Goal: Transaction & Acquisition: Subscribe to service/newsletter

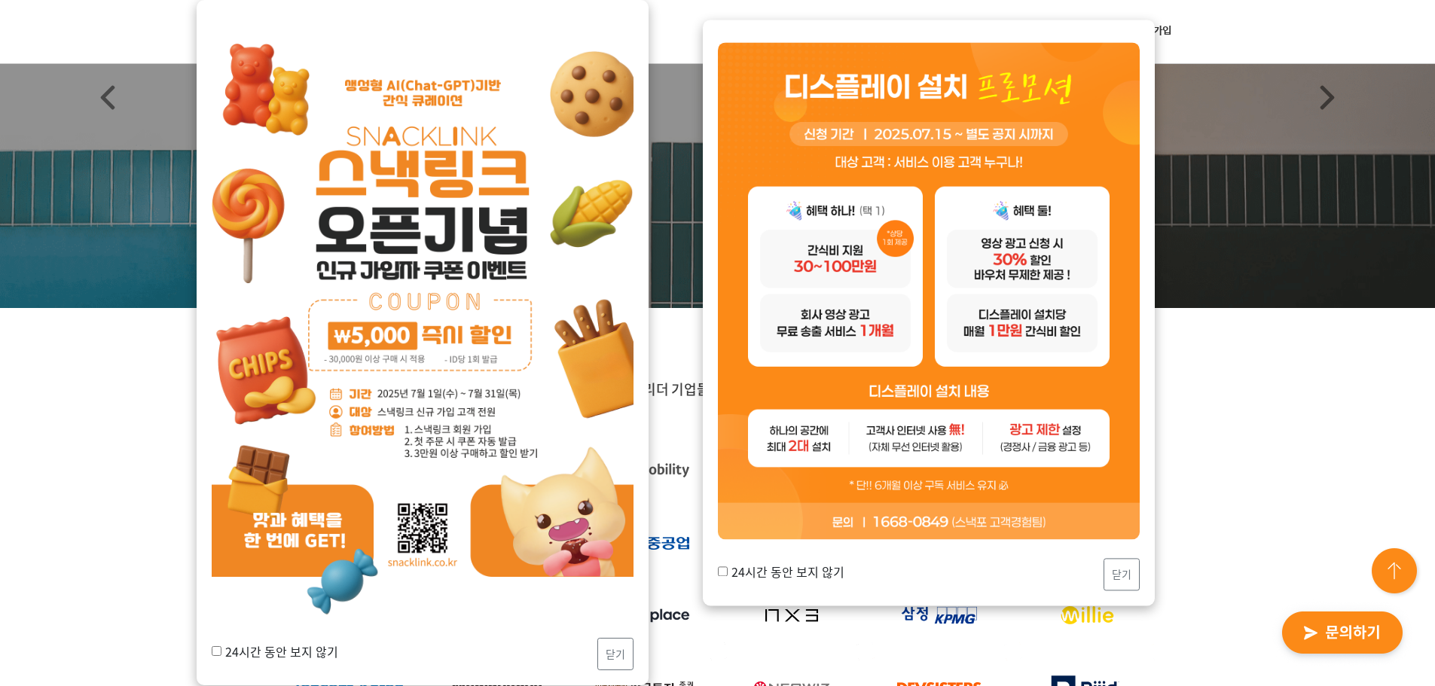
scroll to position [226, 0]
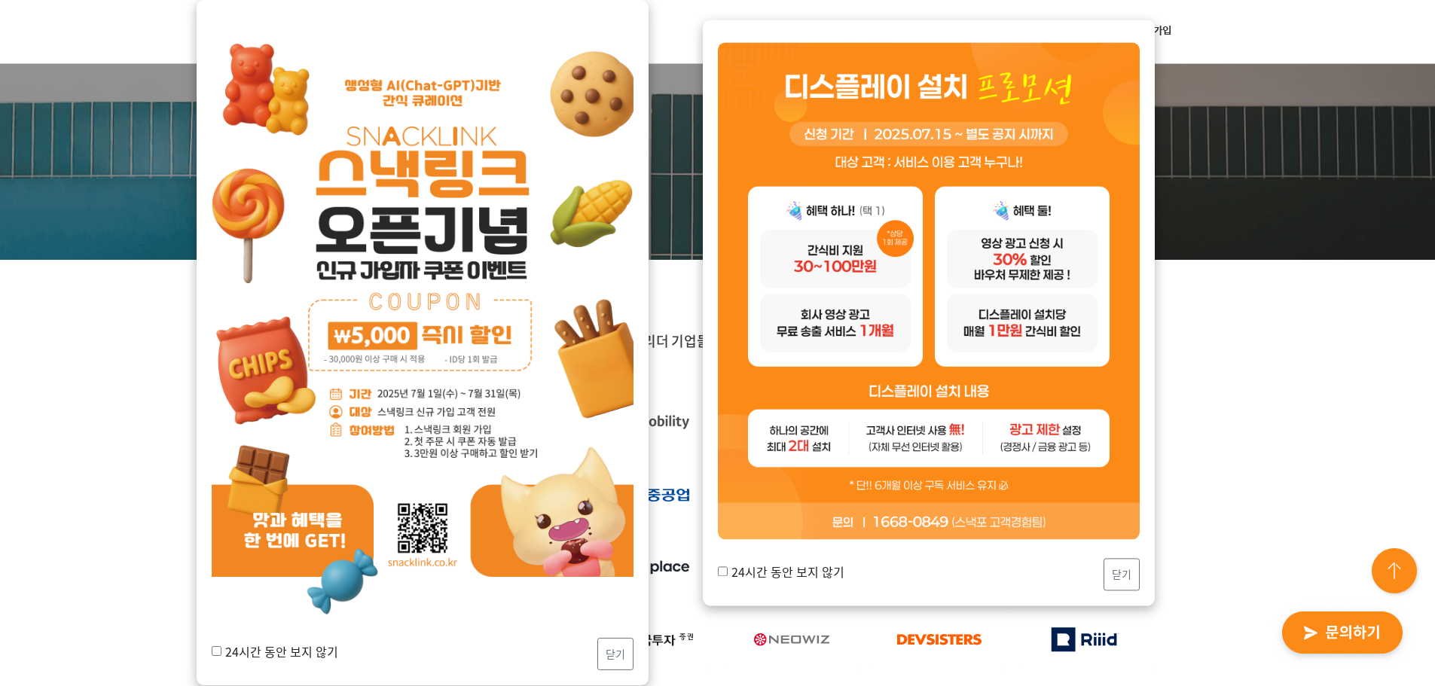
click at [284, 648] on label "24시간 동안 보지 않기" at bounding box center [275, 651] width 127 height 18
click at [221, 648] on input "24시간 동안 보지 않기" at bounding box center [217, 651] width 10 height 10
checkbox input "true"
click at [619, 648] on button "닫기" at bounding box center [615, 654] width 36 height 32
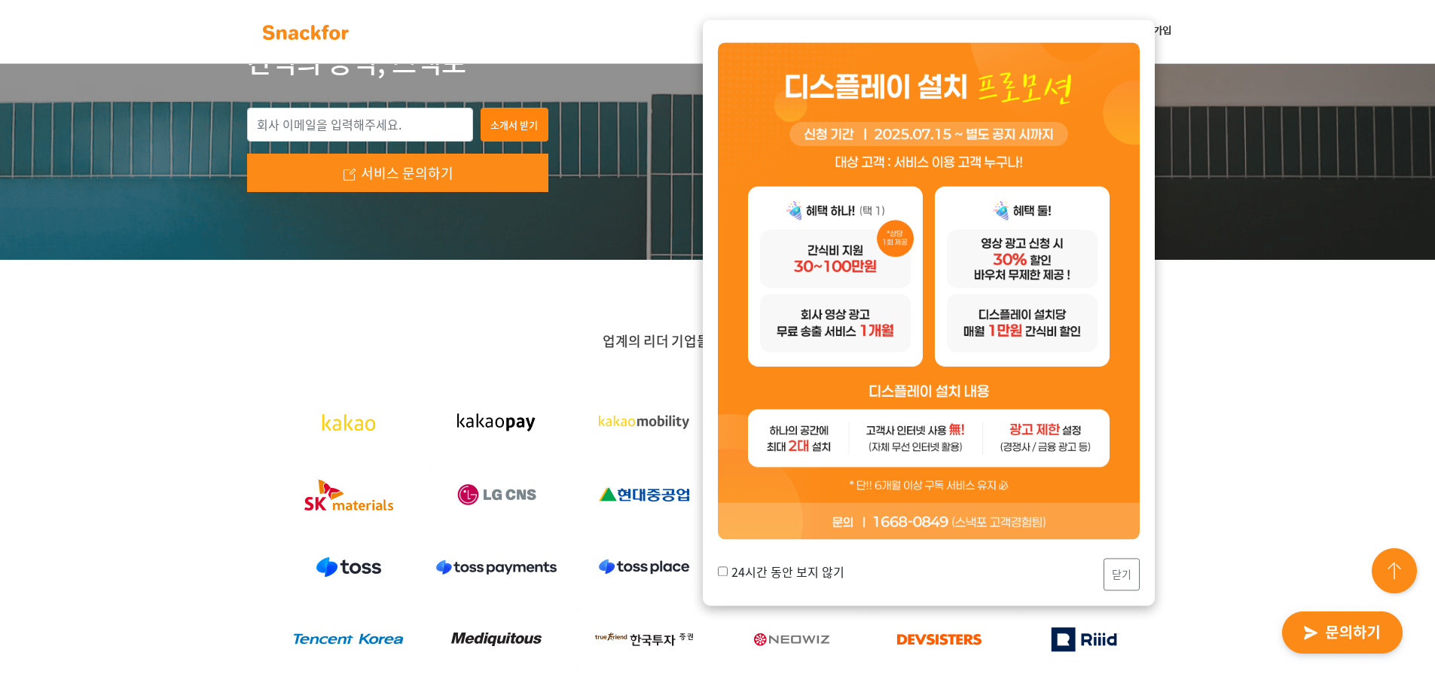
click at [799, 569] on label "24시간 동안 보지 않기" at bounding box center [781, 572] width 127 height 18
click at [727, 569] on input "24시간 동안 보지 않기" at bounding box center [723, 572] width 10 height 10
checkbox input "true"
click at [1120, 572] on button "닫기" at bounding box center [1121, 575] width 36 height 32
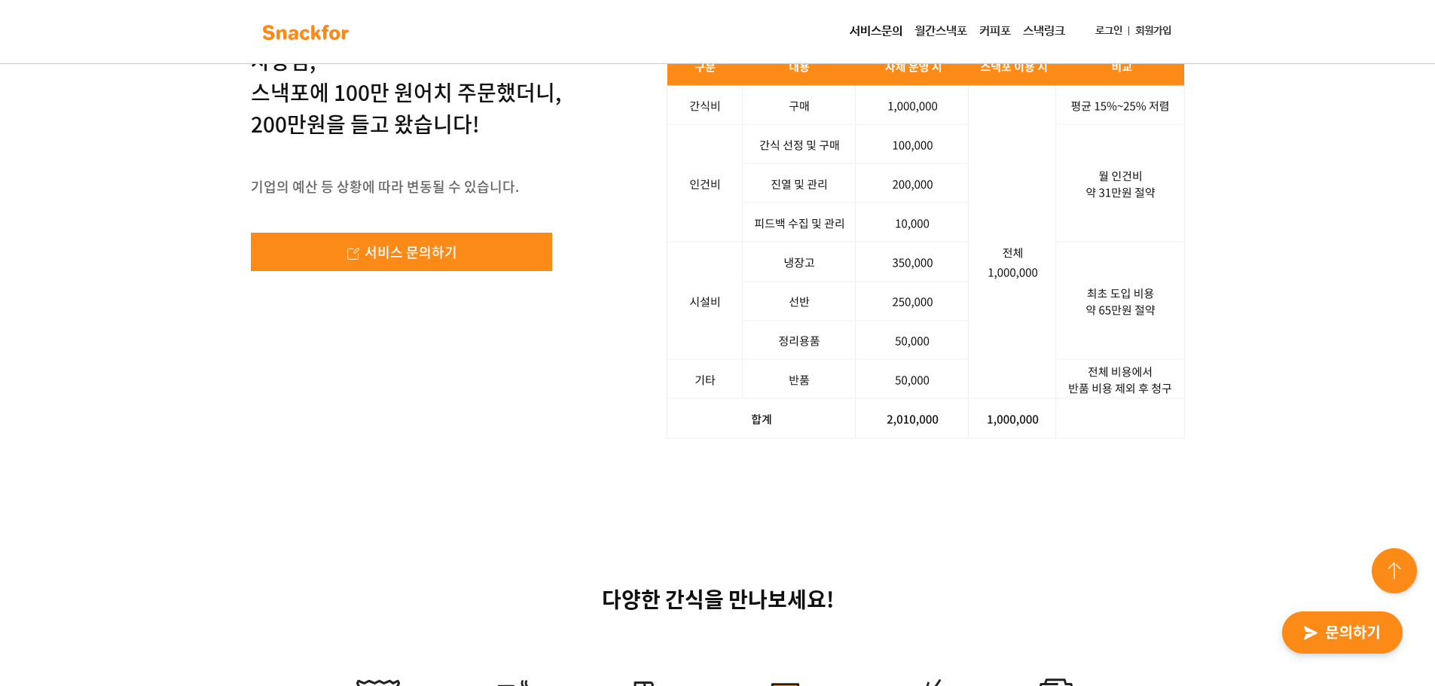
scroll to position [2335, 0]
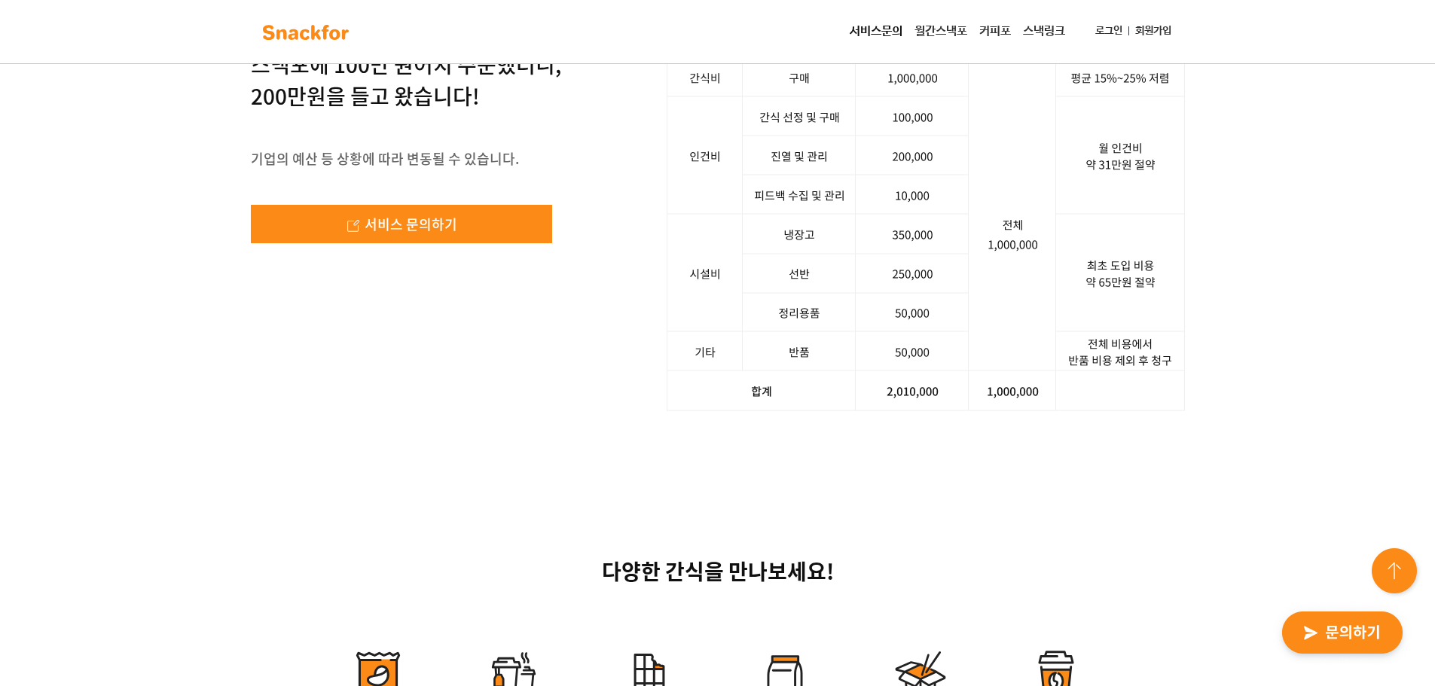
click at [943, 411] on img at bounding box center [925, 214] width 518 height 394
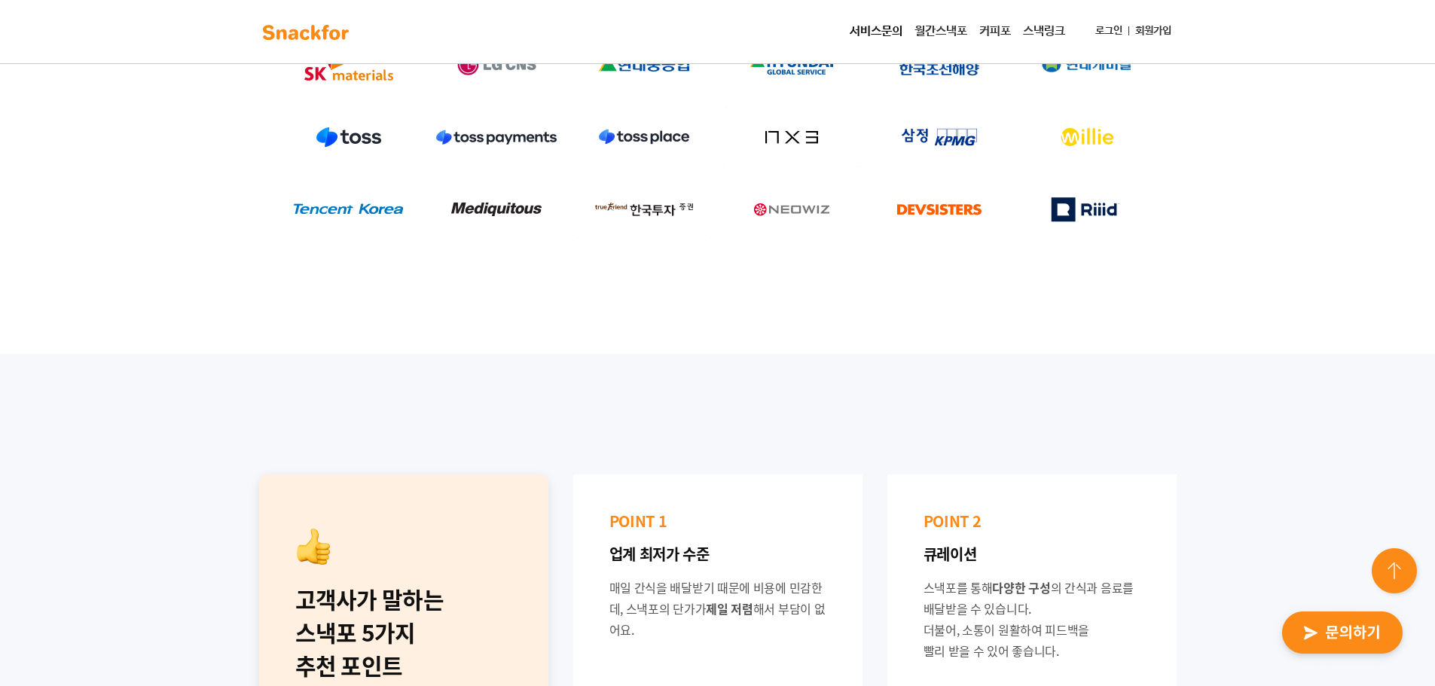
scroll to position [650, 0]
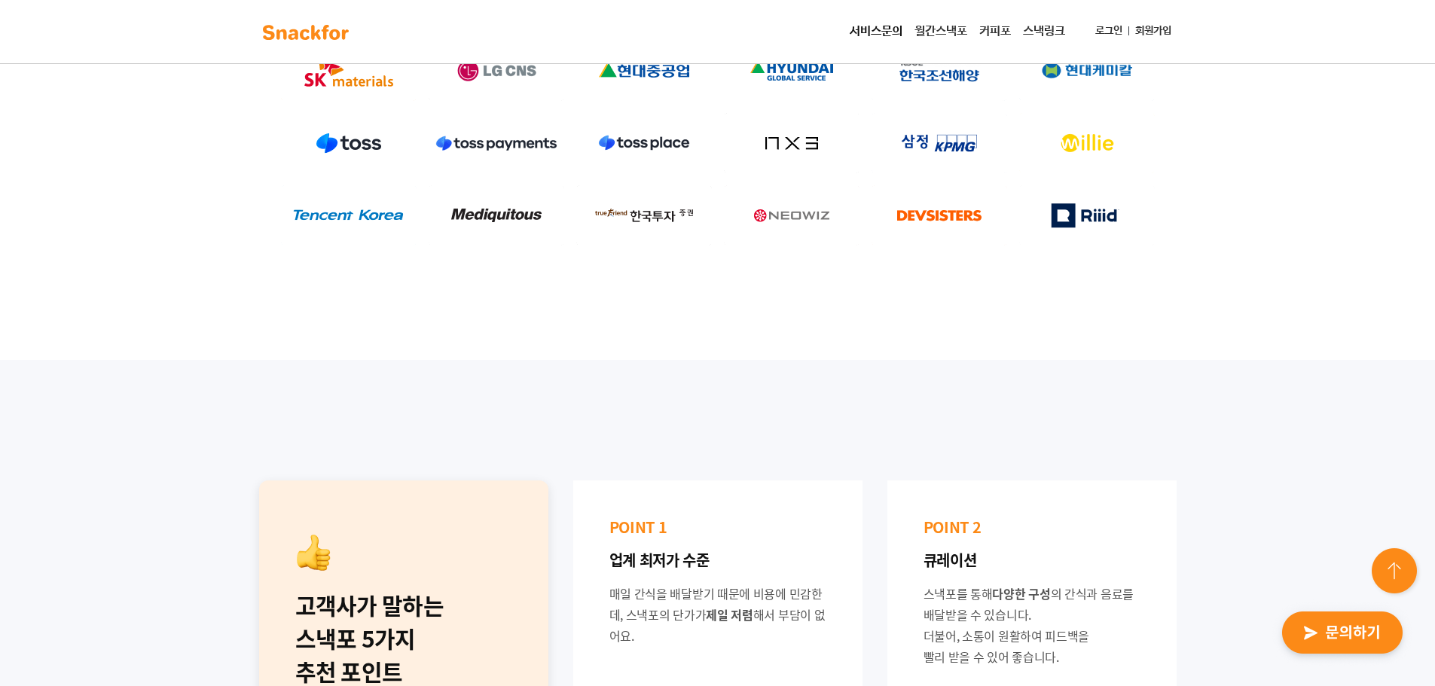
click at [927, 35] on link "월간스낵포" at bounding box center [940, 32] width 65 height 30
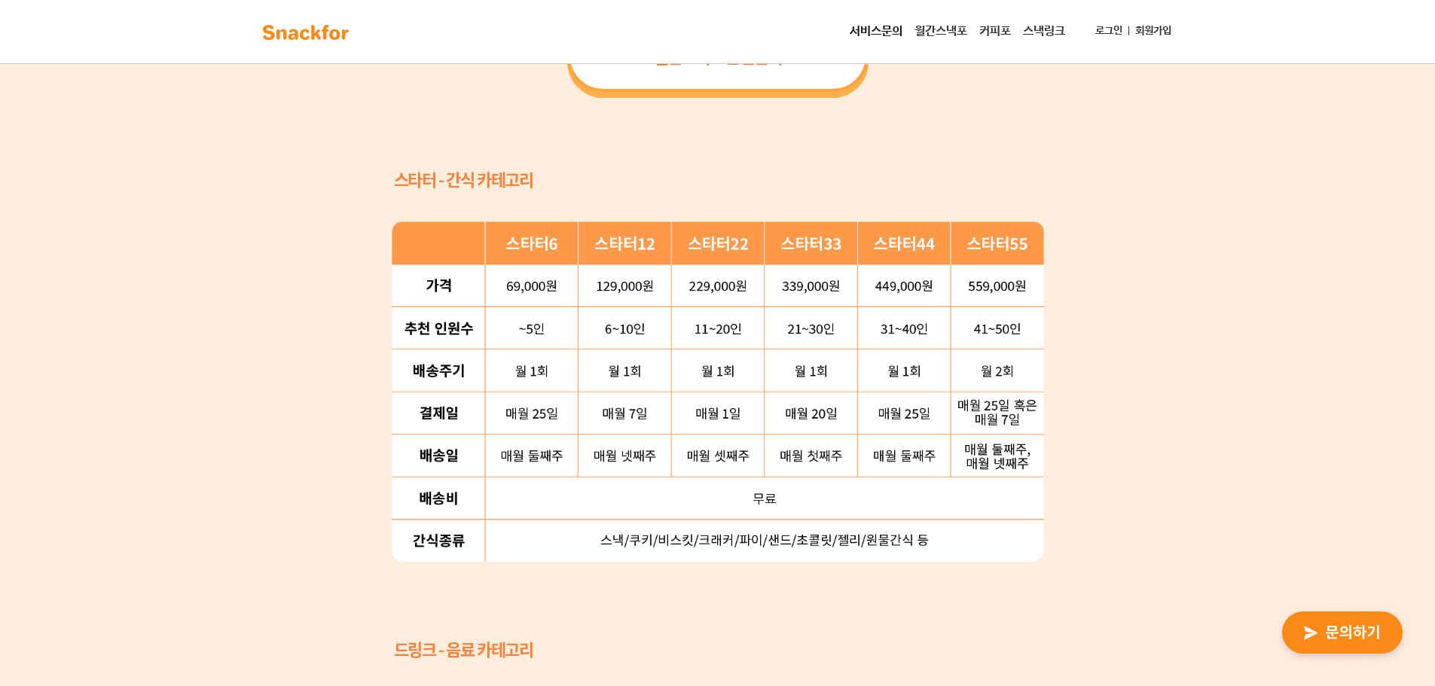
scroll to position [1431, 0]
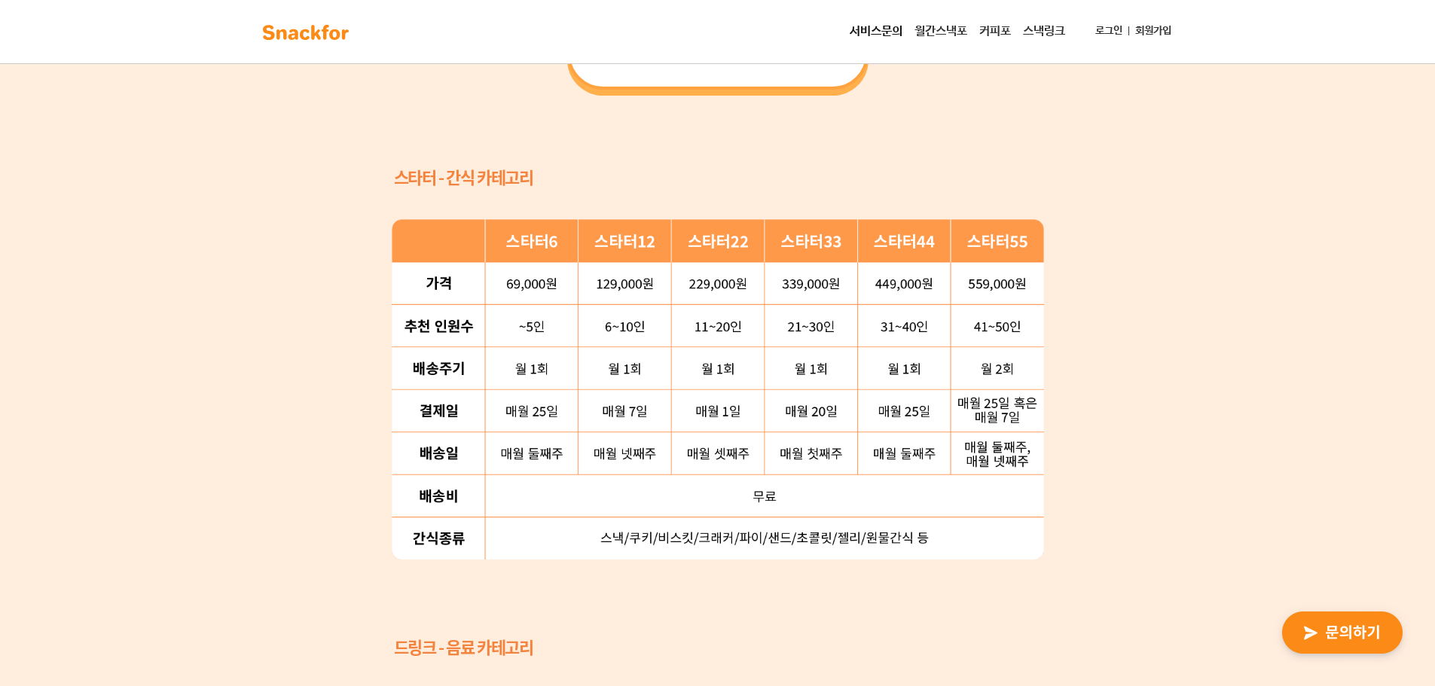
click at [317, 148] on div "간단한 플랜 선택으로 새로 런칭한 ‘월간스낵포 스타터팩’ 을 만나보세요 69,000 원부터 559,000 원까지, 6가지 중 우리 회사에 맞는…" at bounding box center [717, 438] width 1435 height 1370
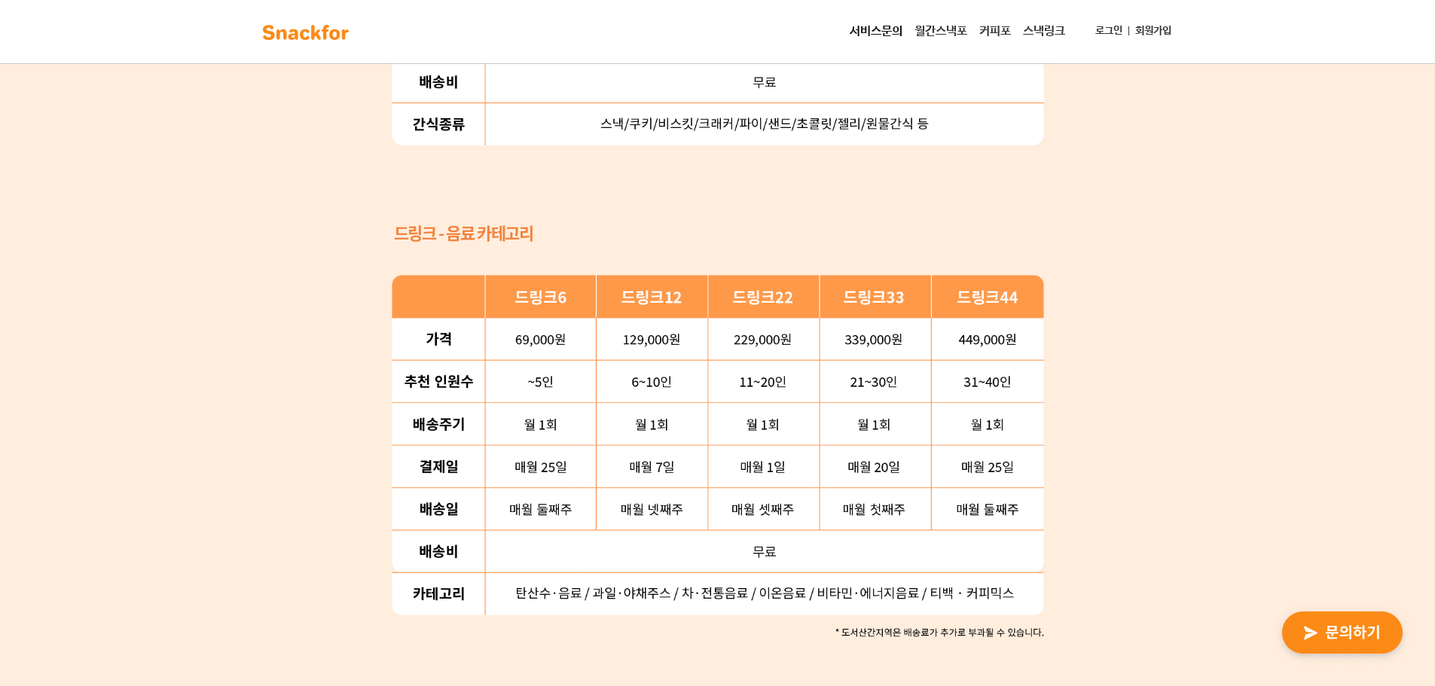
scroll to position [1883, 0]
